Goal: Task Accomplishment & Management: Use online tool/utility

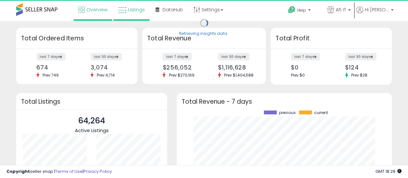
scroll to position [90, 202]
click at [119, 6] on link "Listings" at bounding box center [131, 9] width 36 height 19
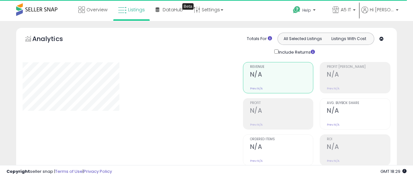
type input "*******"
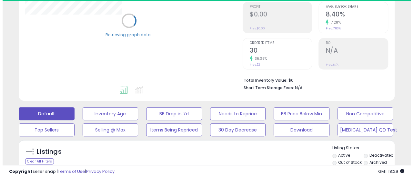
scroll to position [97, 0]
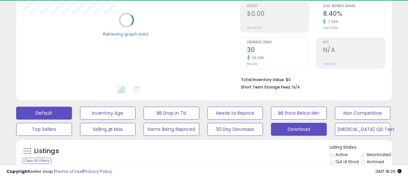
click at [288, 132] on button "Download" at bounding box center [299, 128] width 56 height 13
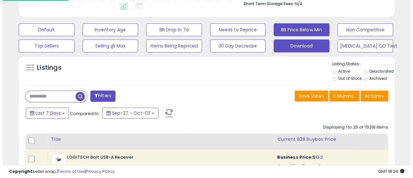
scroll to position [193, 0]
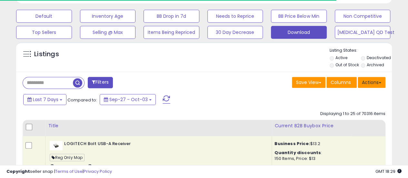
click at [380, 84] on button "Actions" at bounding box center [371, 82] width 28 height 11
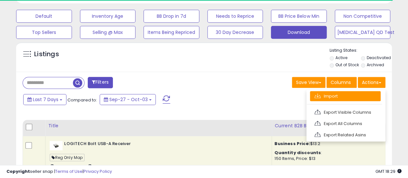
click at [347, 92] on link "Import" at bounding box center [345, 96] width 71 height 10
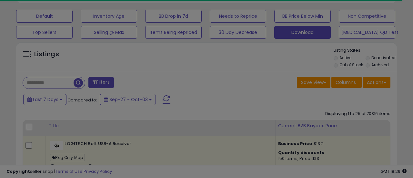
scroll to position [132, 220]
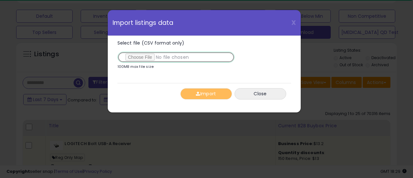
click at [147, 57] on input "Select file (CSV format only)" at bounding box center [175, 57] width 117 height 11
type input "**********"
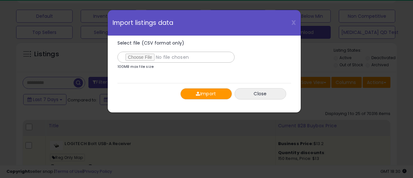
click at [214, 88] on button "Import" at bounding box center [206, 93] width 52 height 11
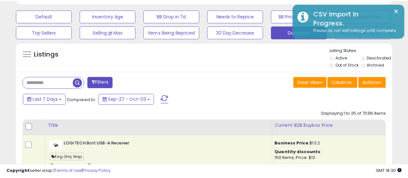
scroll to position [322169, 322084]
